Goal: Task Accomplishment & Management: Manage account settings

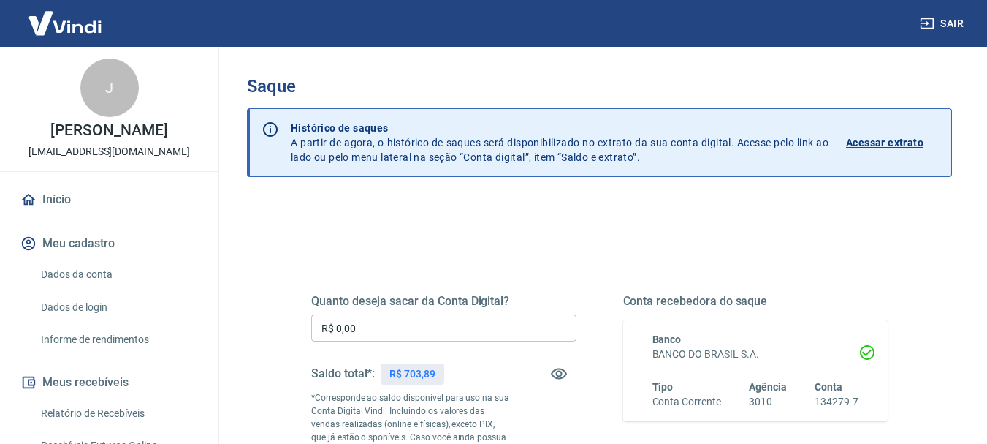
click at [351, 325] on input "R$ 0,00" at bounding box center [443, 327] width 265 height 27
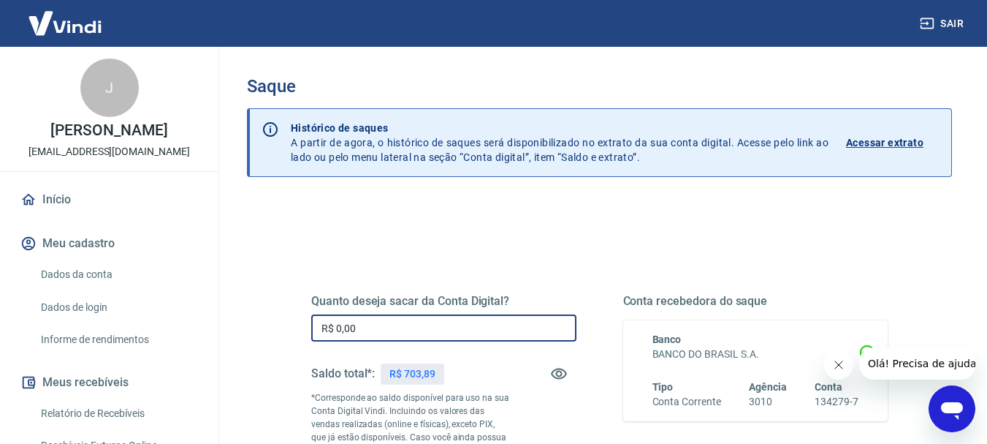
click at [385, 331] on input "R$ 0,00" at bounding box center [443, 327] width 265 height 27
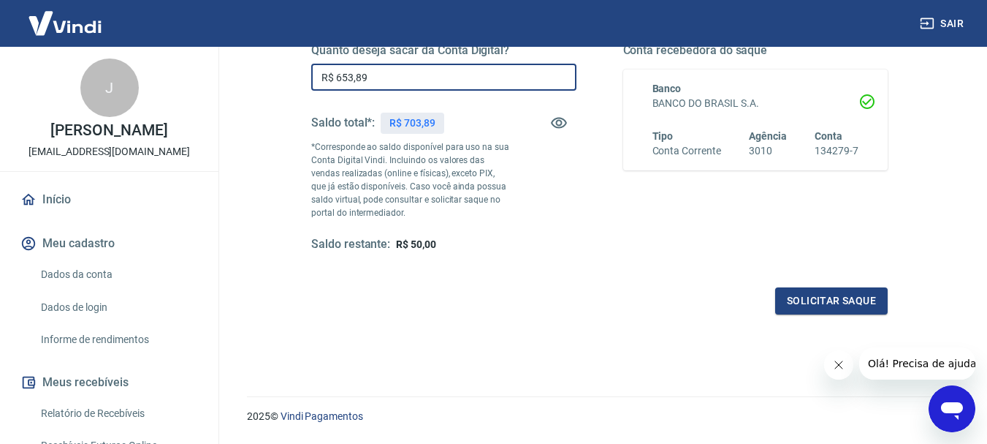
scroll to position [292, 0]
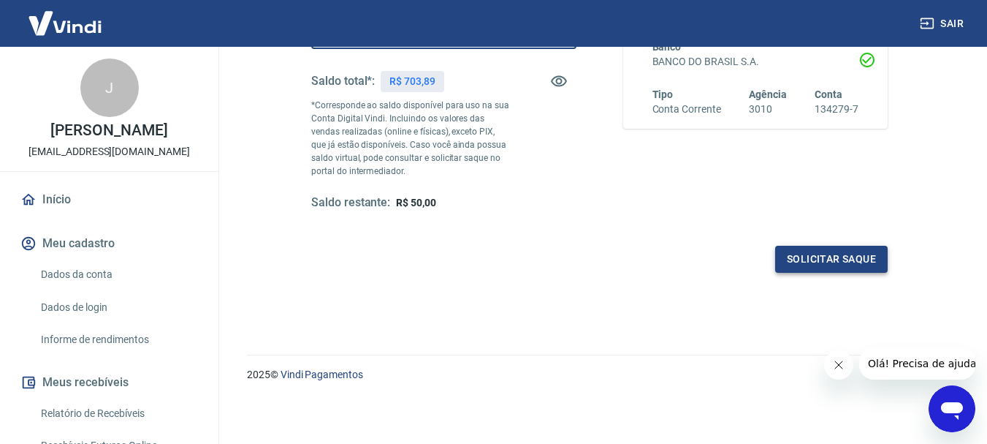
type input "R$ 653,89"
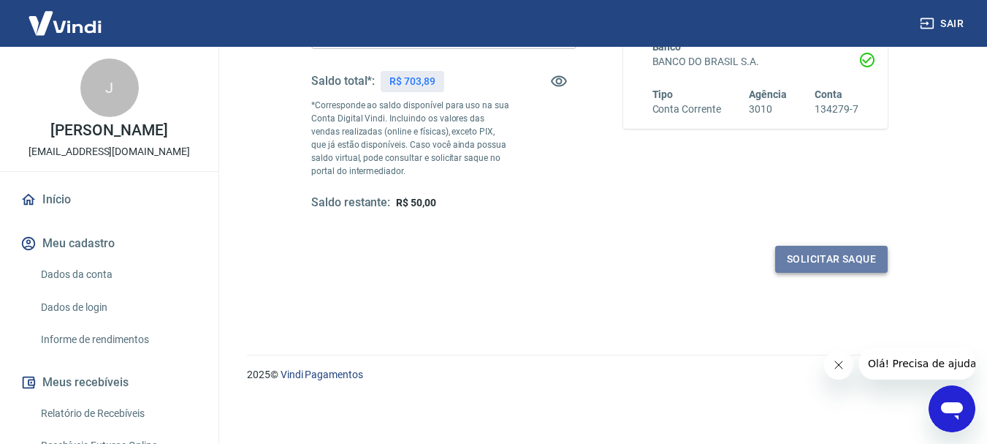
click at [838, 260] on button "Solicitar saque" at bounding box center [831, 259] width 113 height 27
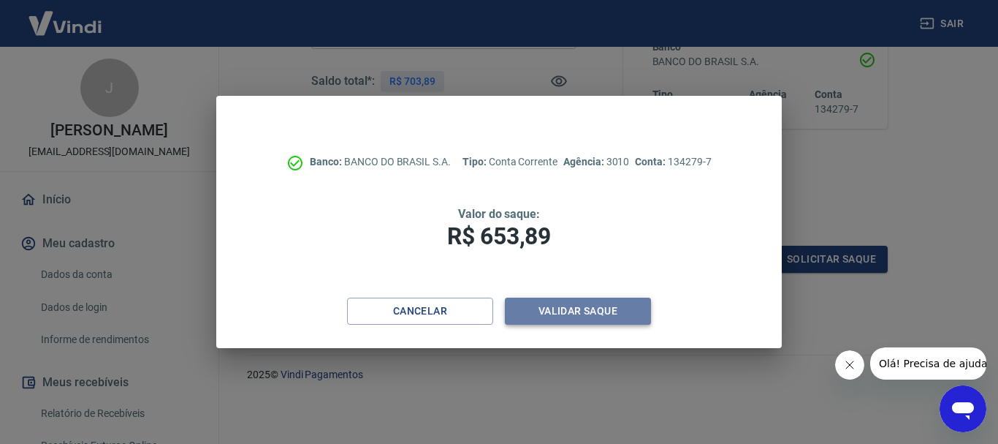
click at [601, 313] on button "Validar saque" at bounding box center [578, 310] width 146 height 27
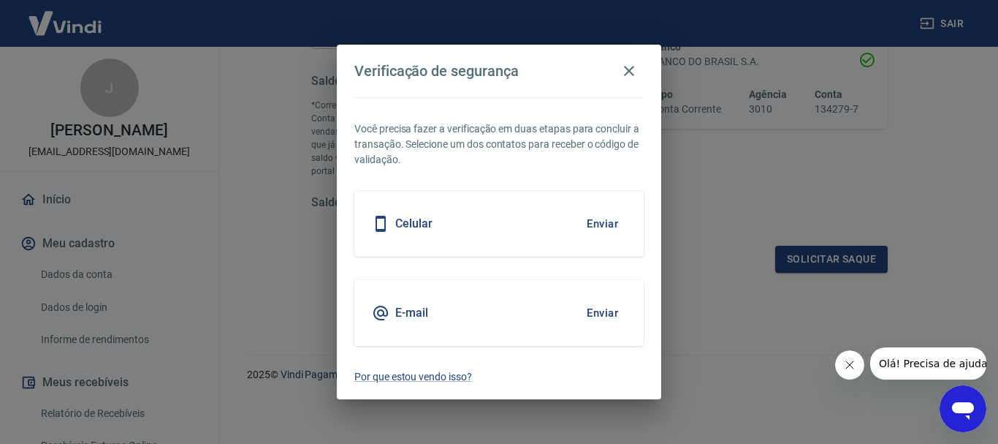
click at [608, 308] on button "Enviar" at bounding box center [603, 312] width 48 height 31
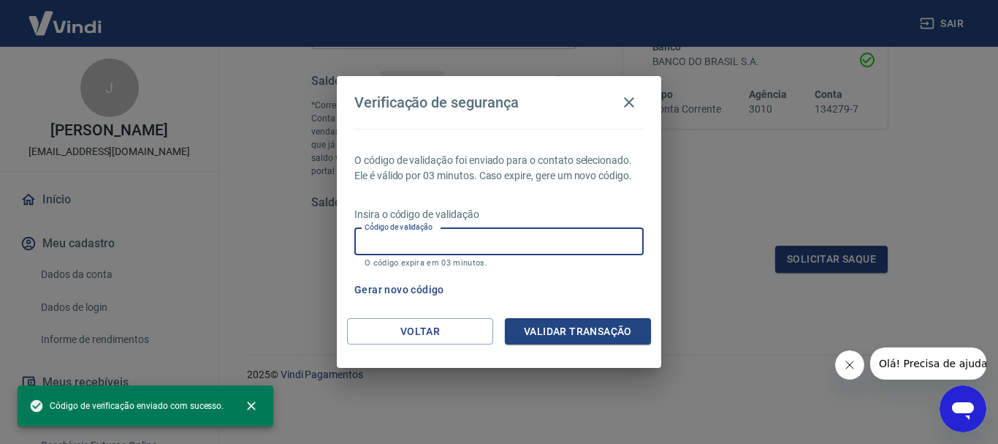
click at [516, 238] on input "Código de validação" at bounding box center [498, 241] width 289 height 27
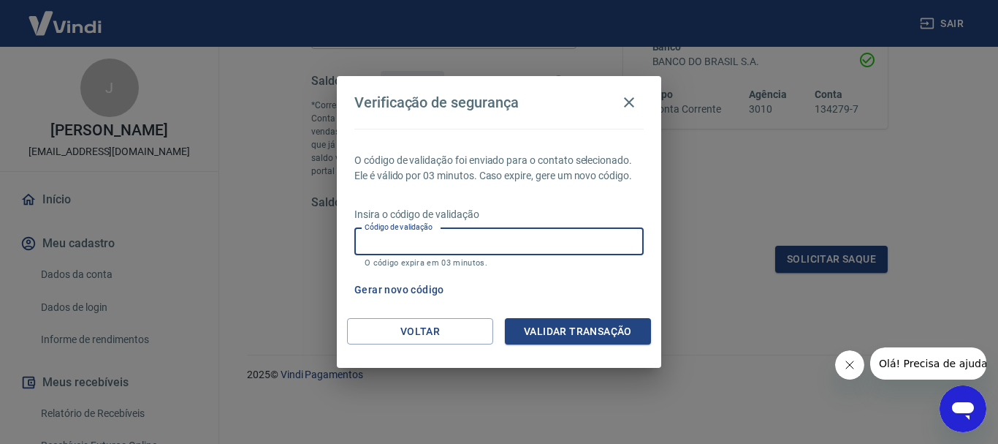
click at [402, 289] on button "Gerar novo código" at bounding box center [400, 289] width 102 height 27
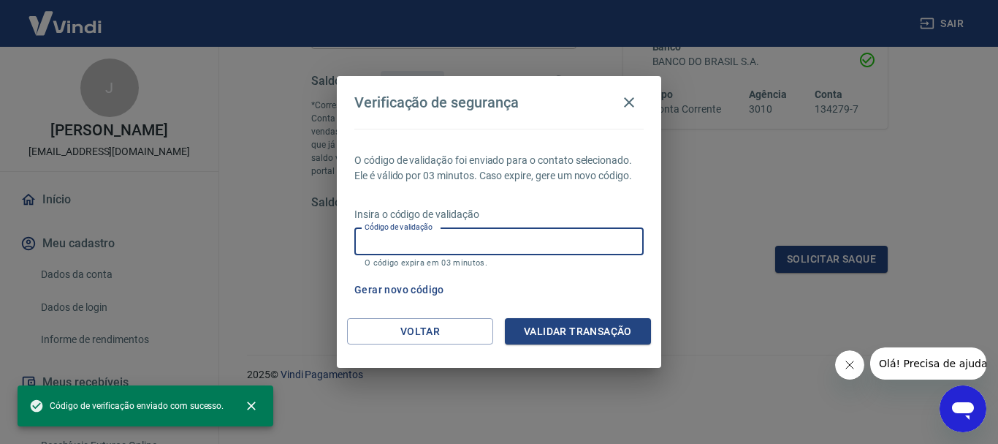
click at [523, 240] on input "Código de validação" at bounding box center [498, 241] width 289 height 27
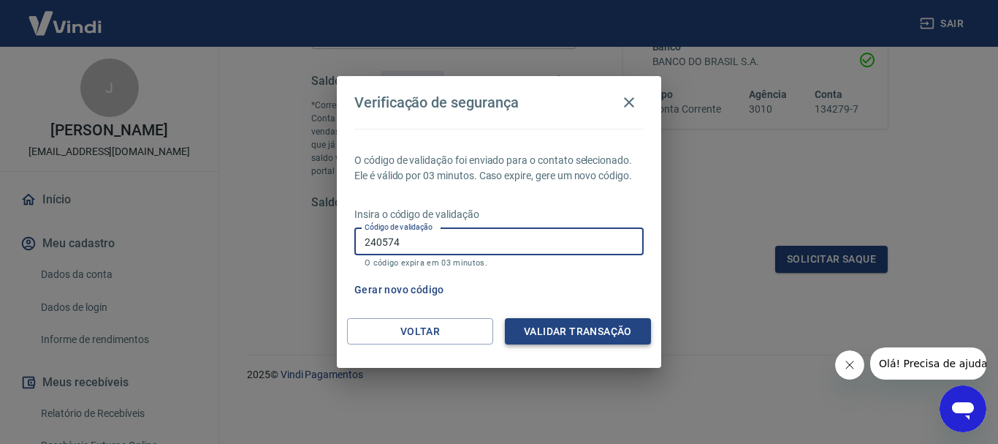
type input "240574"
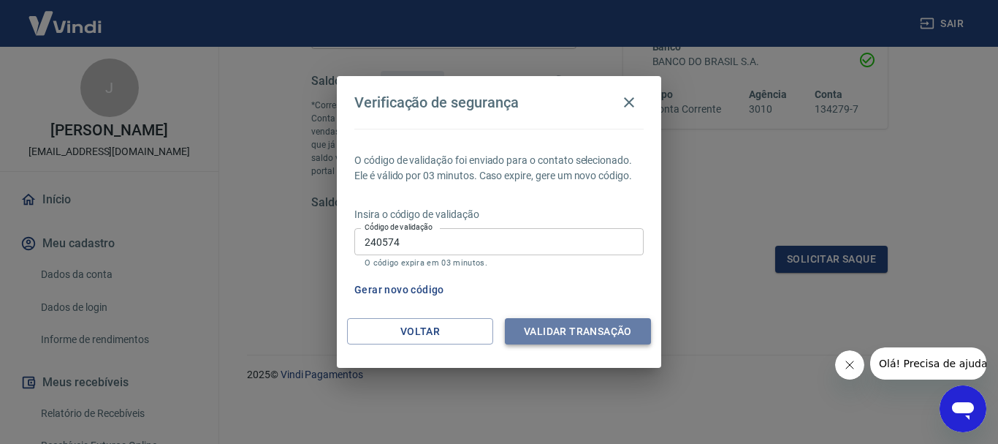
click at [545, 331] on button "Validar transação" at bounding box center [578, 331] width 146 height 27
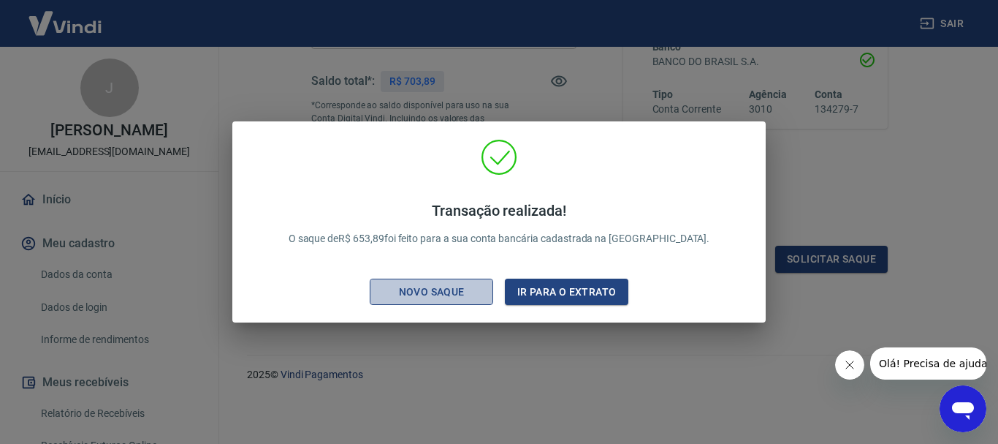
click at [447, 300] on div "Novo saque" at bounding box center [432, 292] width 101 height 18
